Goal: Register for event/course

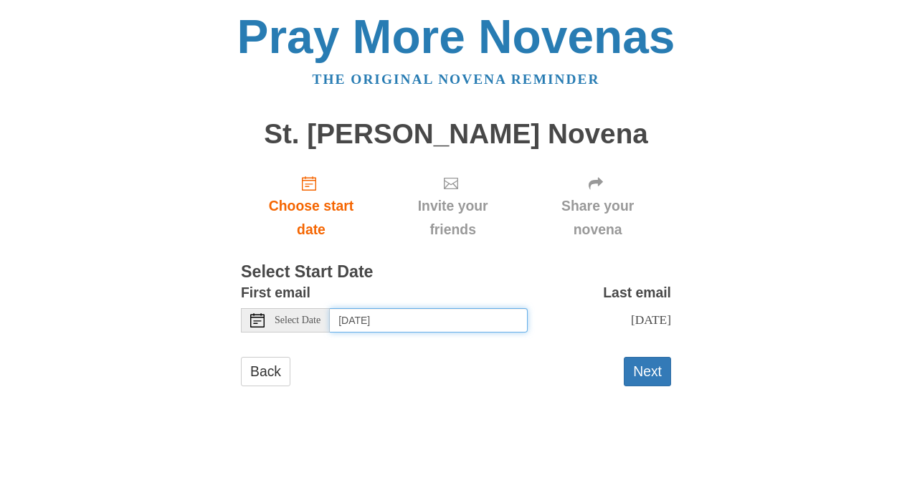
click at [353, 322] on input "[DATE]" at bounding box center [429, 320] width 198 height 24
click at [493, 320] on input "[DATE]" at bounding box center [429, 320] width 198 height 24
click at [483, 330] on input "[DATE]" at bounding box center [429, 320] width 198 height 24
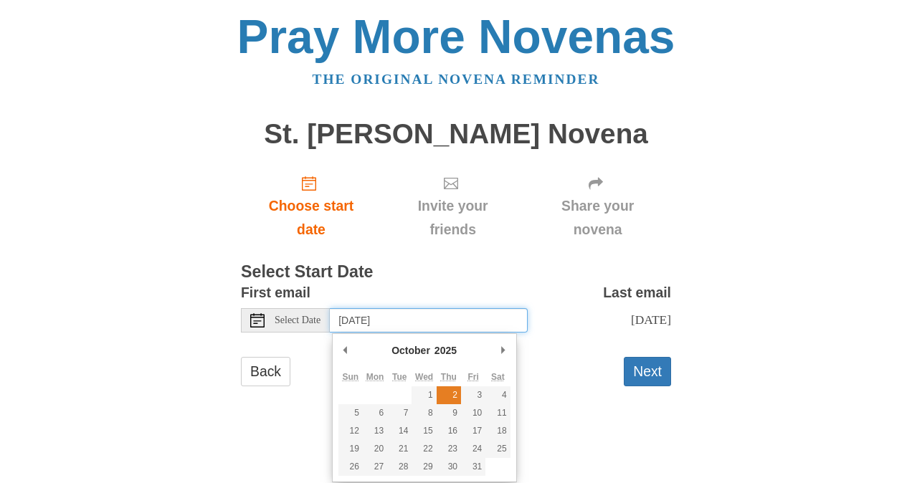
type input "[DATE]"
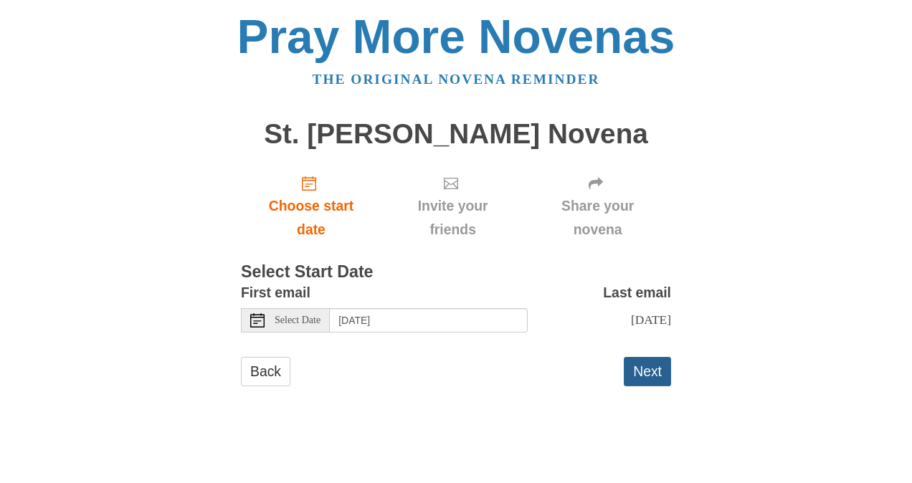
click at [649, 369] on button "Next" at bounding box center [647, 371] width 47 height 29
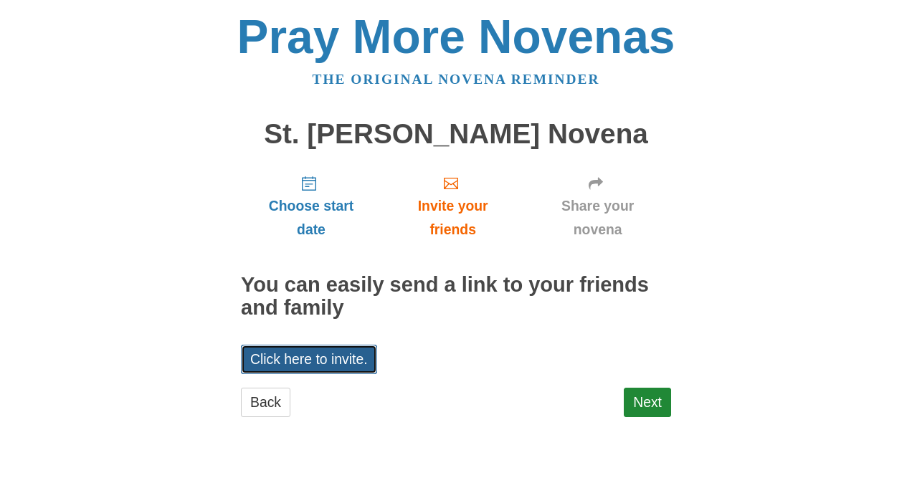
click at [315, 354] on link "Click here to invite." at bounding box center [309, 359] width 136 height 29
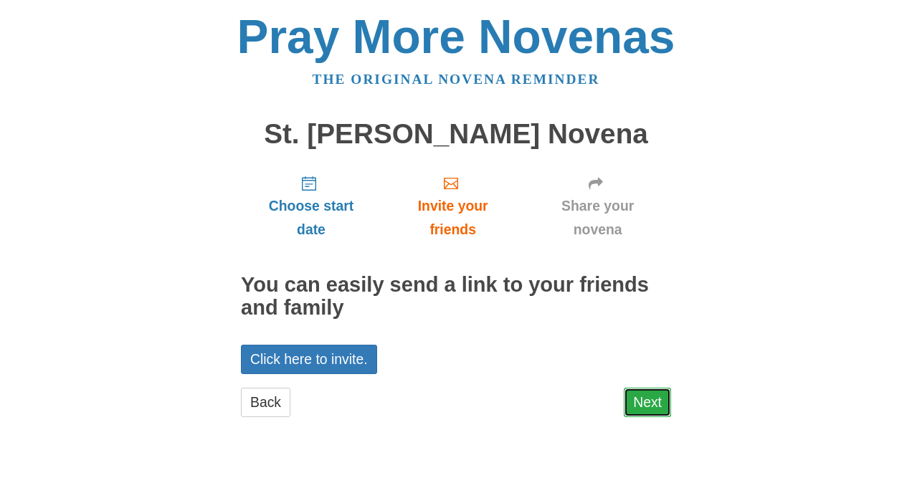
click at [659, 401] on link "Next" at bounding box center [647, 402] width 47 height 29
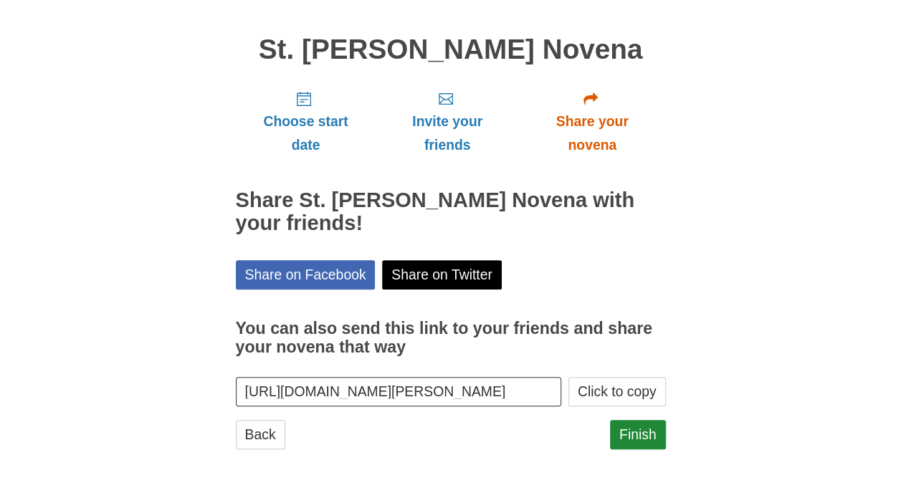
scroll to position [91, 0]
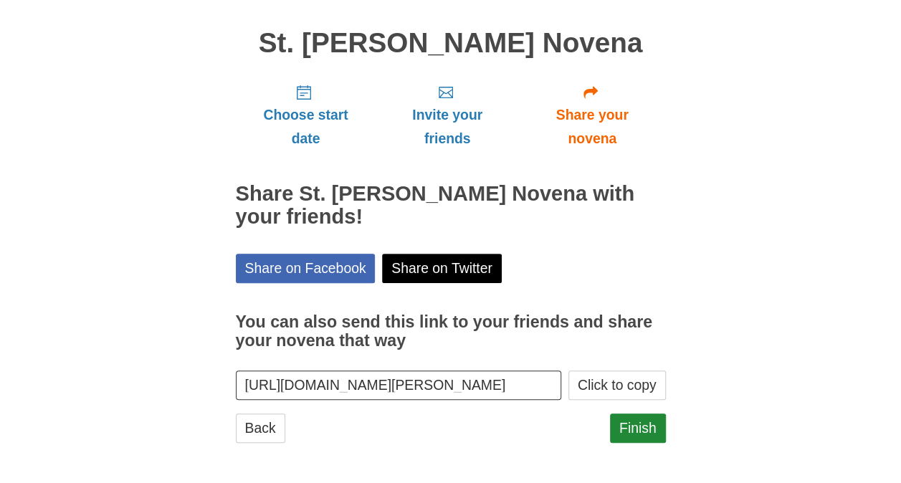
click at [491, 386] on input "https://www.praymorenovenas.com/st-thomas-more-novena/1240797" at bounding box center [399, 385] width 326 height 29
click at [500, 386] on input "https://www.praymorenovenas.com/st-thomas-more-novena/1240797" at bounding box center [399, 385] width 326 height 29
drag, startPoint x: 277, startPoint y: 381, endPoint x: 660, endPoint y: 380, distance: 383.5
click at [660, 380] on div "https://www.praymorenovenas.com/st-thomas-more-novena/1240797 Click to copy" at bounding box center [451, 385] width 430 height 29
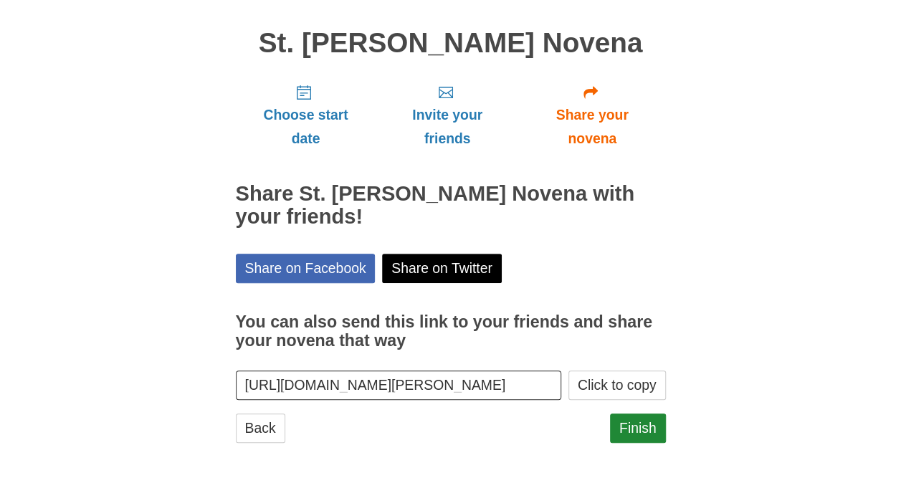
click at [462, 381] on input "https://www.praymorenovenas.com/st-thomas-more-novena/1240797" at bounding box center [399, 385] width 326 height 29
click at [633, 383] on button "Click to copy" at bounding box center [616, 385] width 97 height 29
